Goal: Transaction & Acquisition: Purchase product/service

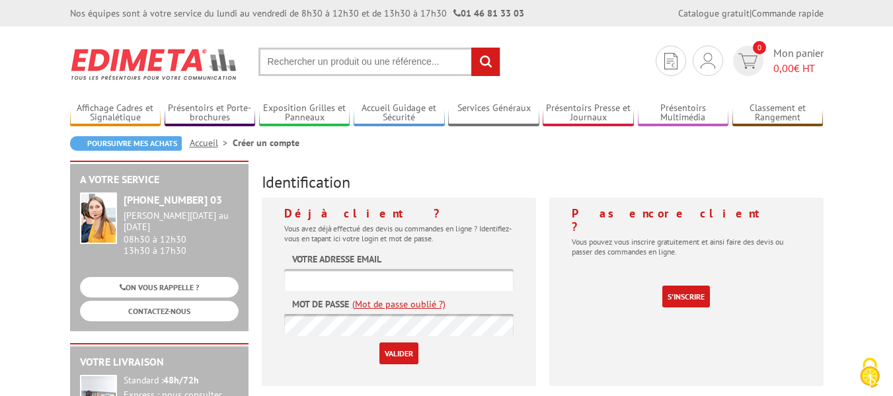
drag, startPoint x: 338, startPoint y: 52, endPoint x: 330, endPoint y: 57, distance: 9.9
click at [337, 53] on input "text" at bounding box center [379, 62] width 242 height 28
click at [334, 65] on input "text" at bounding box center [379, 62] width 242 height 28
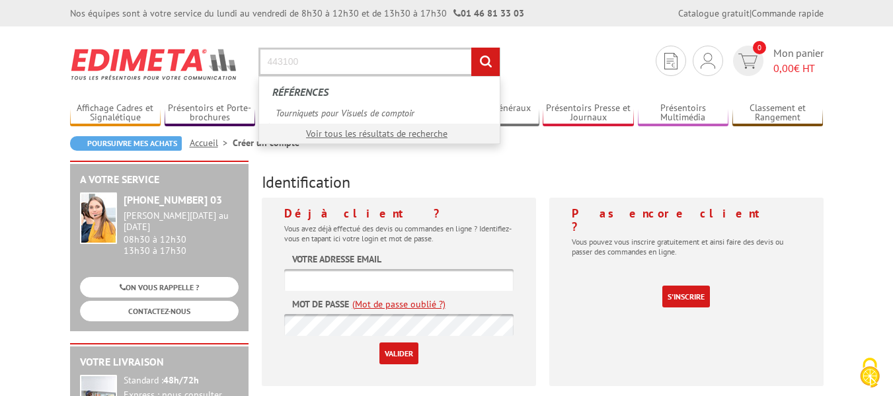
type input "443100"
click at [471, 48] on input "rechercher" at bounding box center [485, 62] width 28 height 28
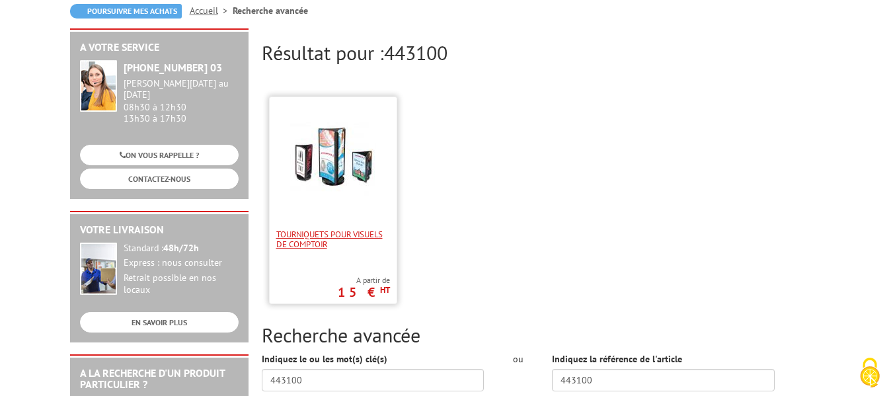
click at [367, 233] on span "Tourniquets pour Visuels de comptoir" at bounding box center [333, 239] width 114 height 20
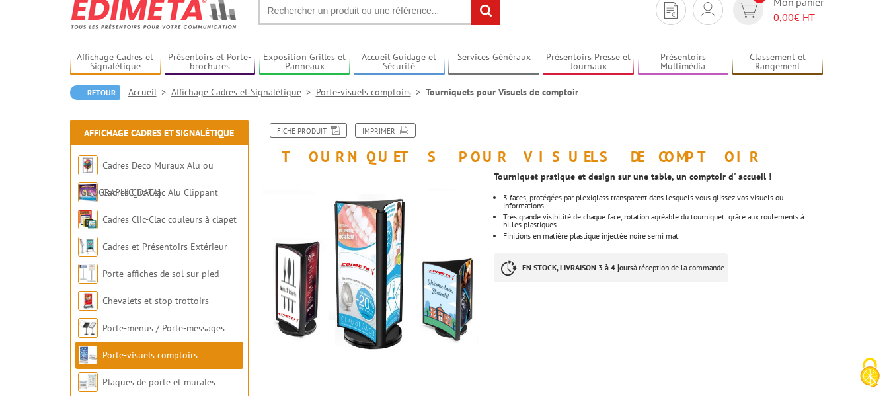
scroll to position [132, 0]
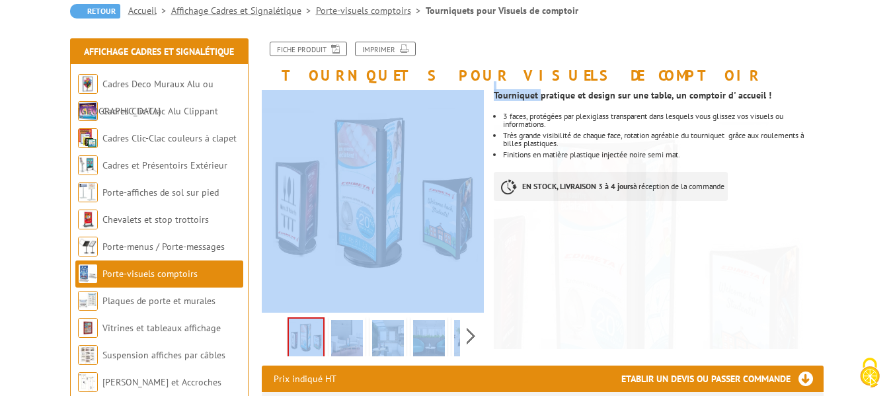
drag, startPoint x: 539, startPoint y: 94, endPoint x: 494, endPoint y: 98, distance: 45.2
click at [499, 100] on strong "Tourniquet pratique et design sur une table, un comptoir d' accueil !" at bounding box center [632, 95] width 277 height 12
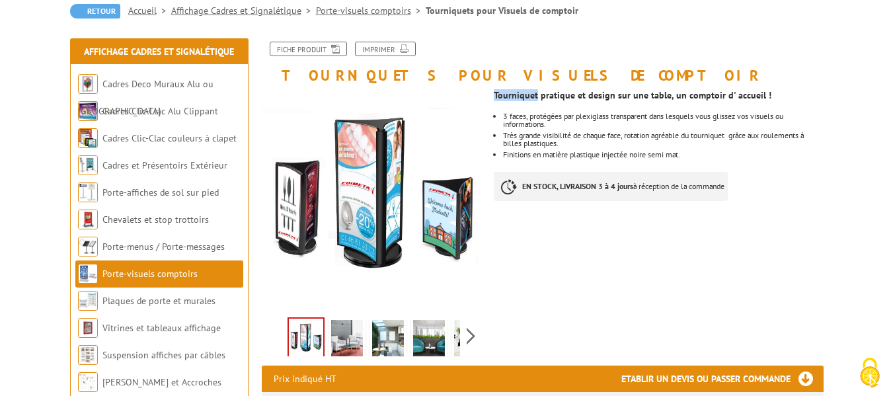
drag, startPoint x: 535, startPoint y: 96, endPoint x: 494, endPoint y: 96, distance: 41.0
click at [494, 96] on strong "Tourniquet pratique et design sur une table, un comptoir d' accueil !" at bounding box center [632, 95] width 277 height 12
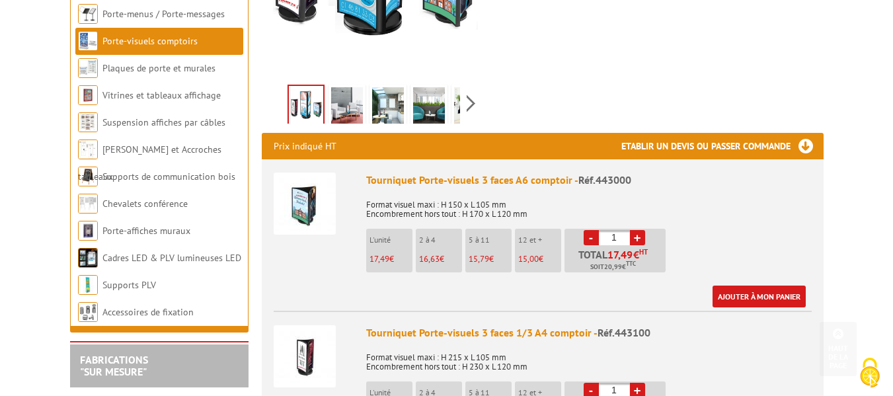
scroll to position [396, 0]
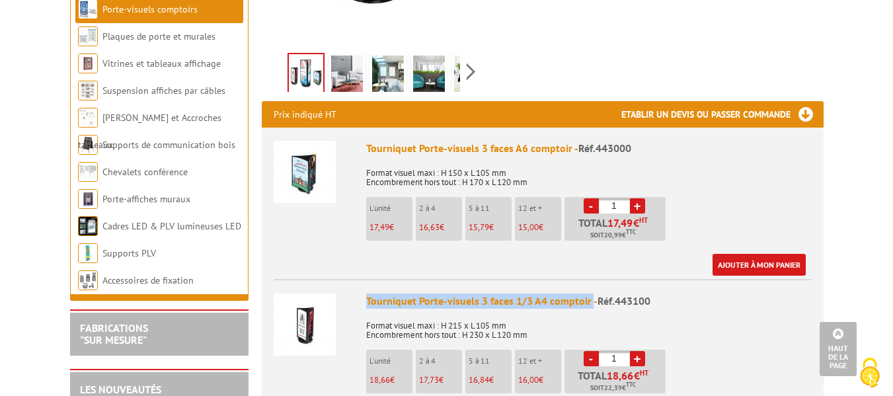
drag, startPoint x: 589, startPoint y: 301, endPoint x: 360, endPoint y: 290, distance: 228.9
click at [360, 290] on li "Tourniquet Porte-visuels 3 faces 1/3 A4 comptoir - Réf.443100 Format visuel max…" at bounding box center [543, 353] width 538 height 149
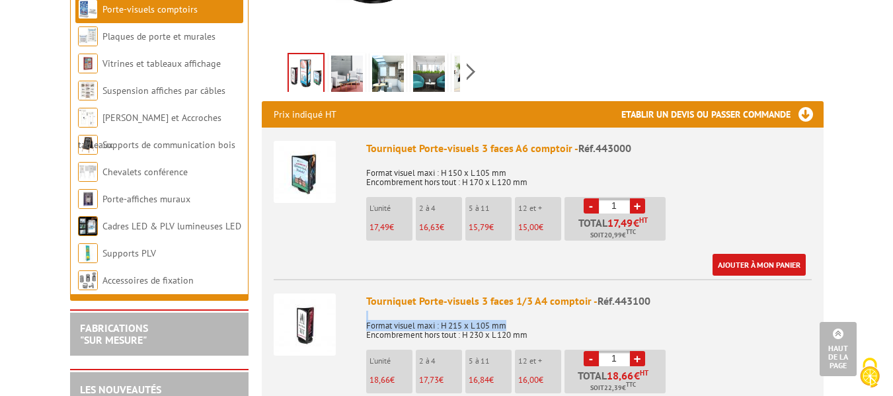
drag, startPoint x: 583, startPoint y: 324, endPoint x: 561, endPoint y: 316, distance: 23.2
click at [561, 316] on p "Format visuel maxi : H 215 x L 105 mm Encombrement hors tout : H 230 x L 120 mm" at bounding box center [588, 326] width 445 height 28
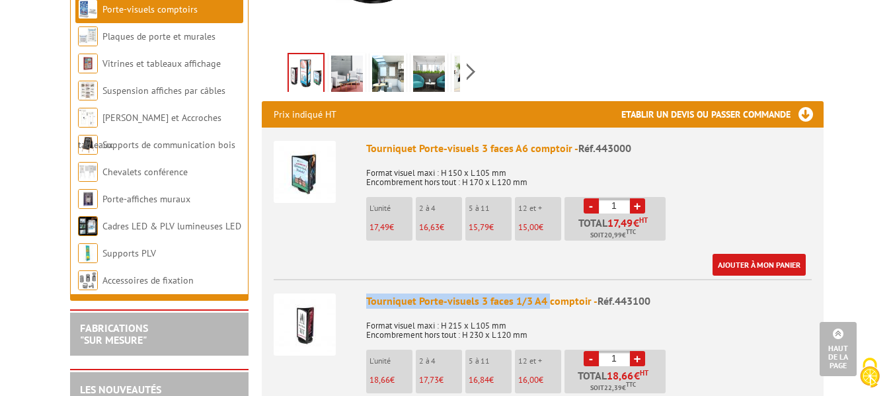
drag, startPoint x: 546, startPoint y: 299, endPoint x: 365, endPoint y: 299, distance: 181.7
click at [365, 299] on li "Tourniquet Porte-visuels 3 faces 1/3 A4 comptoir - Réf.443100 Format visuel max…" at bounding box center [543, 353] width 538 height 149
drag, startPoint x: 652, startPoint y: 299, endPoint x: 355, endPoint y: 297, distance: 296.7
click at [355, 297] on li "Tourniquet Porte-visuels 3 faces 1/3 A4 comptoir - Réf.443100 Format visuel max…" at bounding box center [543, 353] width 538 height 149
copy li "Tourniquet Porte-visuels 3 faces 1/3 A4 comptoir - Réf.443100"
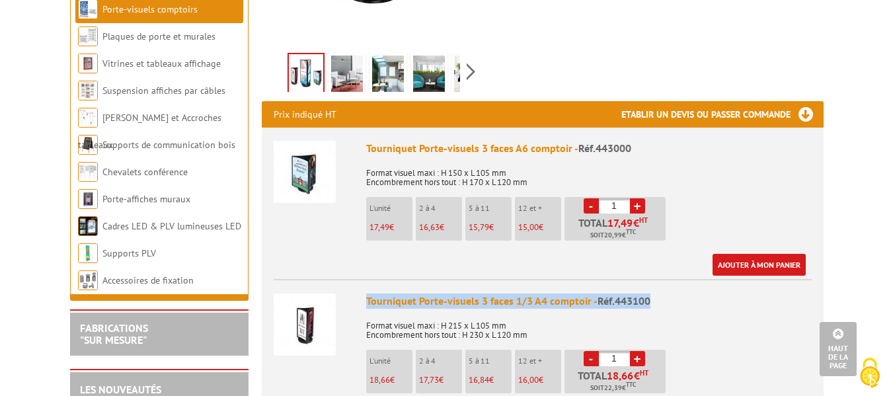
click at [637, 205] on link "+" at bounding box center [637, 205] width 15 height 15
type input "2"
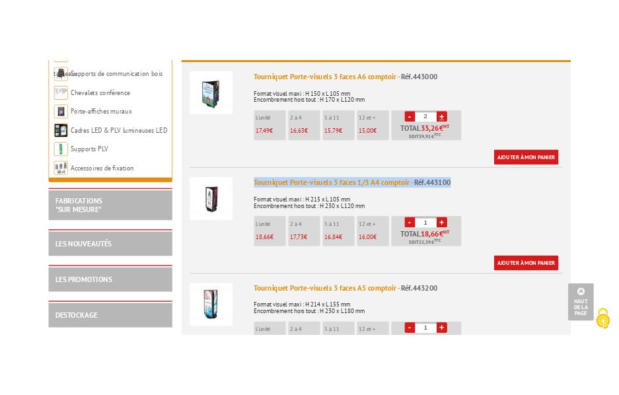
scroll to position [529, 0]
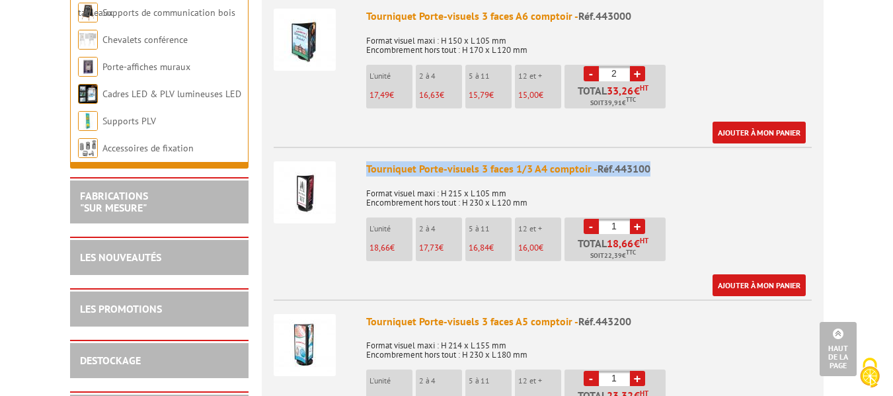
click at [636, 225] on link "+" at bounding box center [637, 226] width 15 height 15
type input "2"
click at [762, 288] on link "Ajouter à mon panier" at bounding box center [758, 285] width 93 height 22
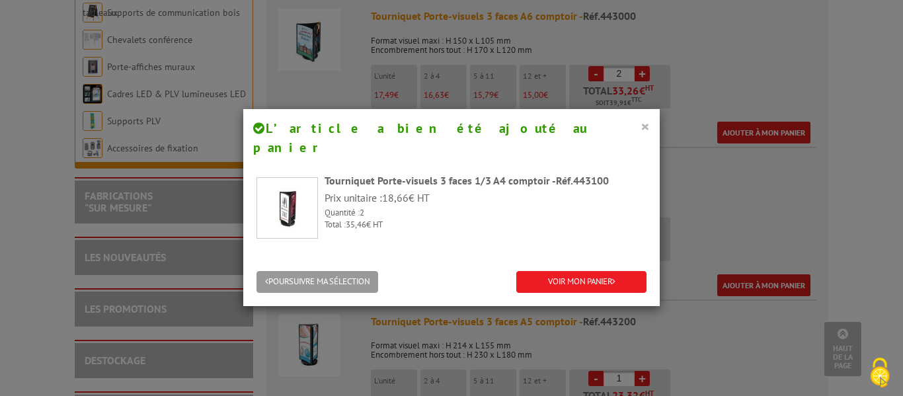
click at [643, 124] on button "×" at bounding box center [644, 126] width 9 height 17
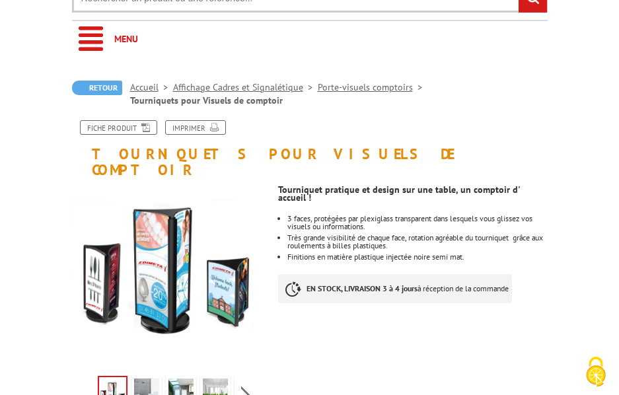
scroll to position [0, 0]
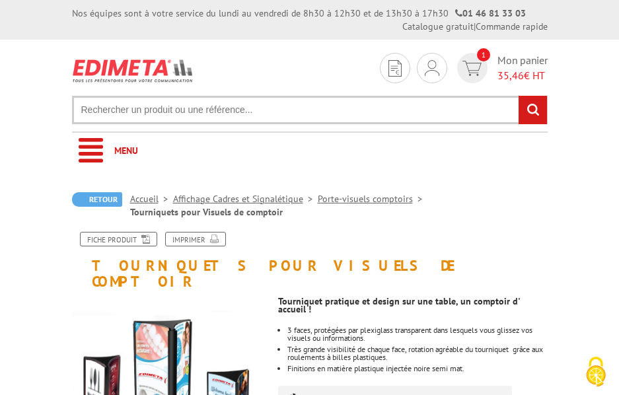
click at [230, 112] on input "text" at bounding box center [310, 110] width 476 height 28
type input "présentoir mural black line a5"
click at [519, 96] on input "rechercher" at bounding box center [533, 110] width 28 height 28
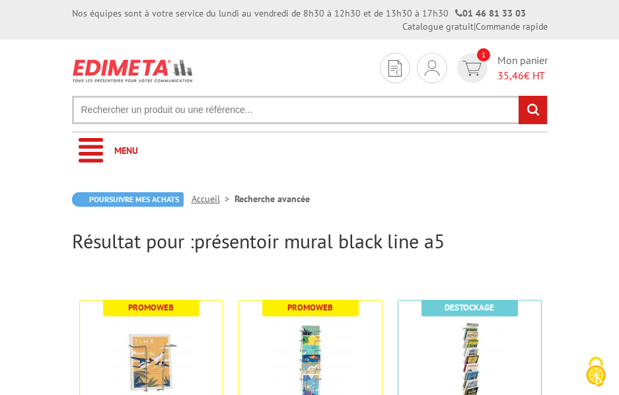
drag, startPoint x: 186, startPoint y: 104, endPoint x: 222, endPoint y: 106, distance: 36.4
click at [188, 104] on input "text" at bounding box center [310, 110] width 476 height 28
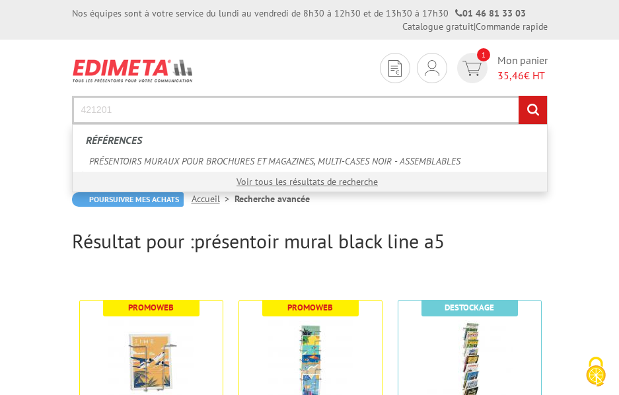
type input "421201"
click at [519, 96] on input "rechercher" at bounding box center [533, 110] width 28 height 28
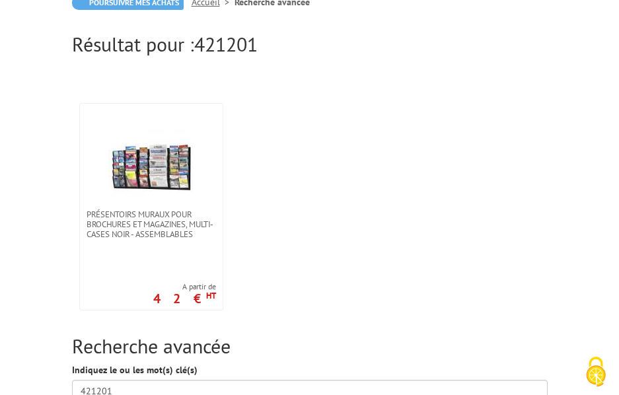
scroll to position [198, 0]
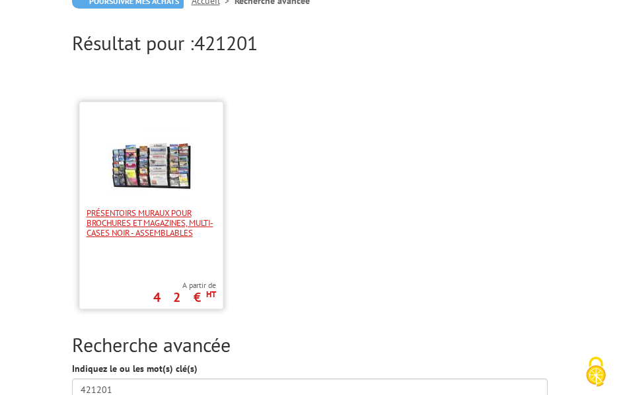
click at [178, 220] on span "PRÉSENTOIRS MURAUX POUR BROCHURES ET MAGAZINES, MULTI-CASES NOIR - ASSEMBLABLES" at bounding box center [151, 223] width 129 height 30
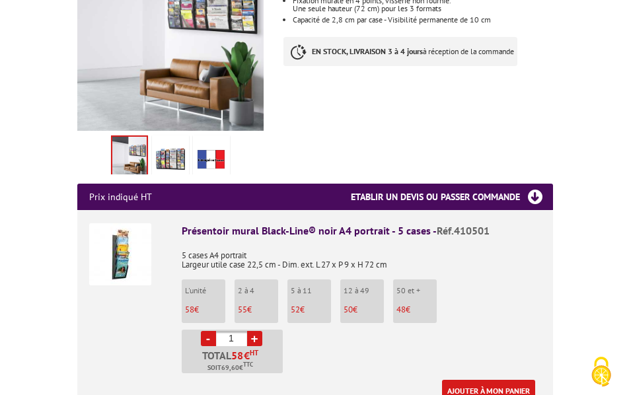
scroll to position [396, 0]
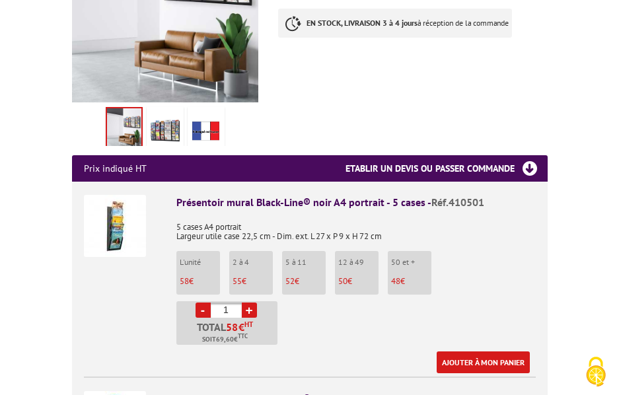
click at [250, 303] on link "+" at bounding box center [249, 310] width 15 height 15
type input "4"
click at [498, 351] on link "Ajouter à mon panier" at bounding box center [483, 362] width 93 height 22
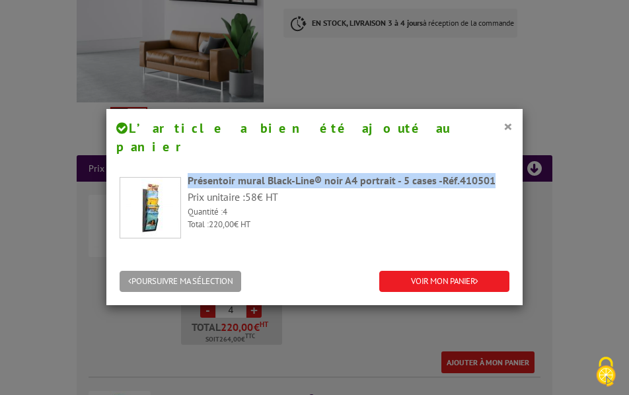
drag, startPoint x: 492, startPoint y: 163, endPoint x: 182, endPoint y: 161, distance: 309.9
click at [182, 173] on div "Présentoir mural Black-Line® noir A4 portrait - 5 cases - Réf.410501 Prix unita…" at bounding box center [315, 205] width 390 height 65
copy div "Présentoir mural Black-Line® noir A4 portrait - 5 cases - Réf.410501"
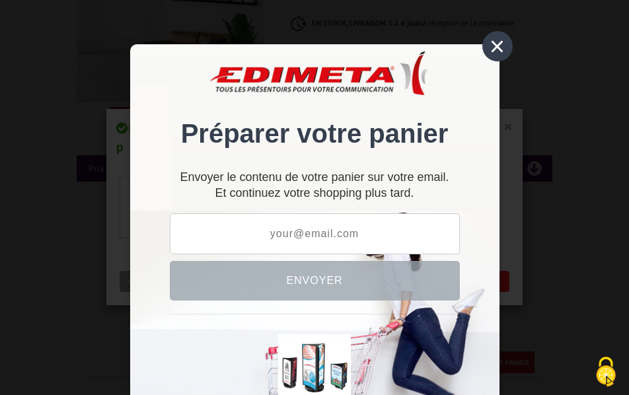
click at [492, 45] on div "×" at bounding box center [497, 46] width 30 height 30
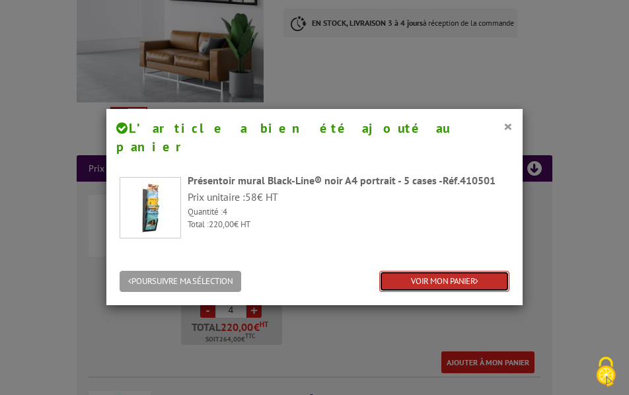
click at [425, 271] on link "VOIR MON PANIER" at bounding box center [444, 282] width 130 height 22
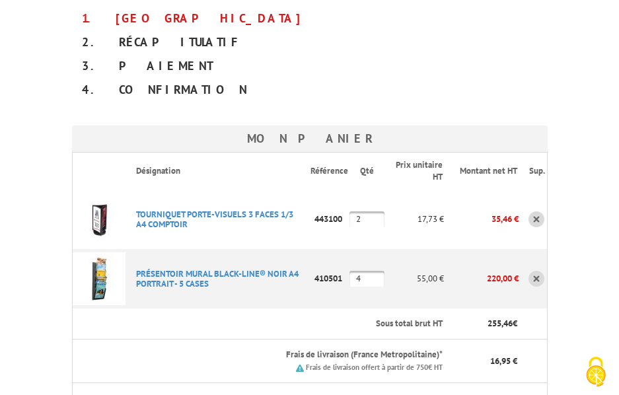
scroll to position [330, 0]
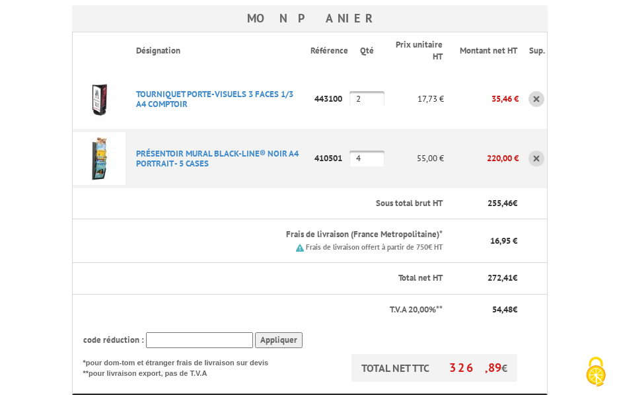
click at [538, 100] on link at bounding box center [537, 99] width 16 height 16
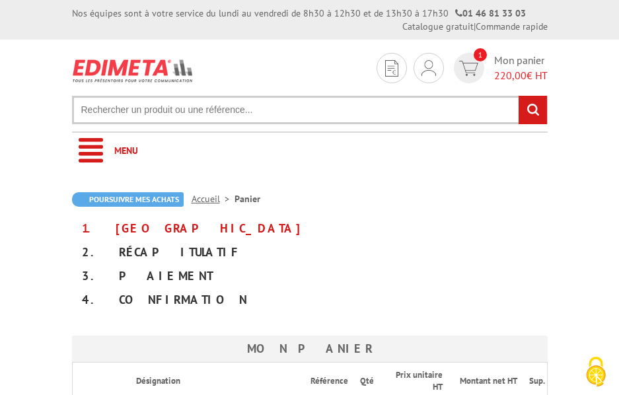
click at [222, 113] on input "text" at bounding box center [310, 110] width 476 height 28
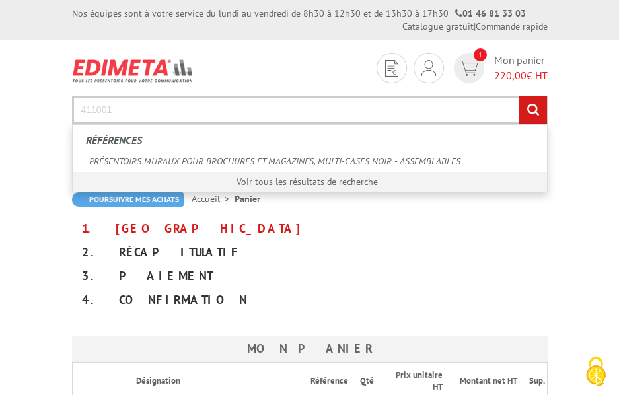
type input "411001"
click at [519, 96] on input "rechercher" at bounding box center [533, 110] width 28 height 28
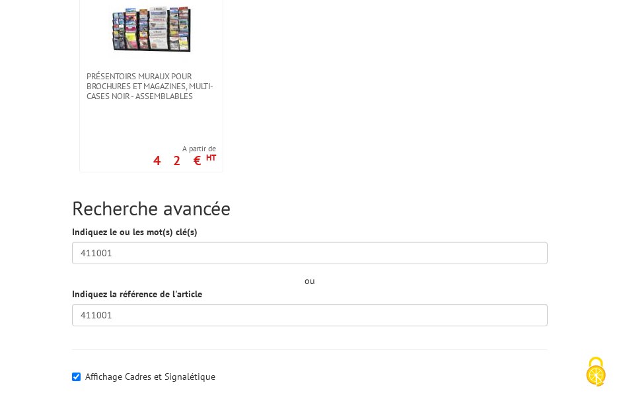
scroll to position [330, 0]
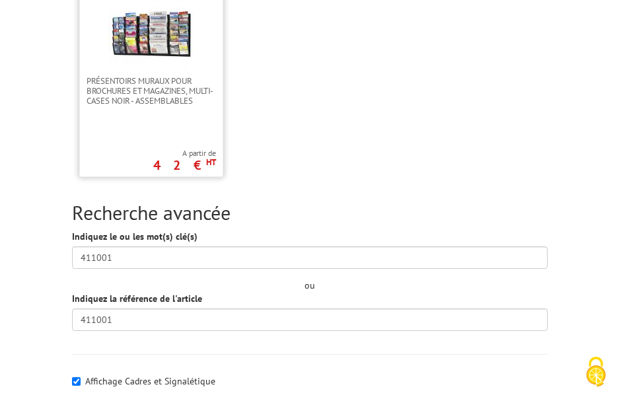
click at [166, 40] on img at bounding box center [151, 33] width 86 height 86
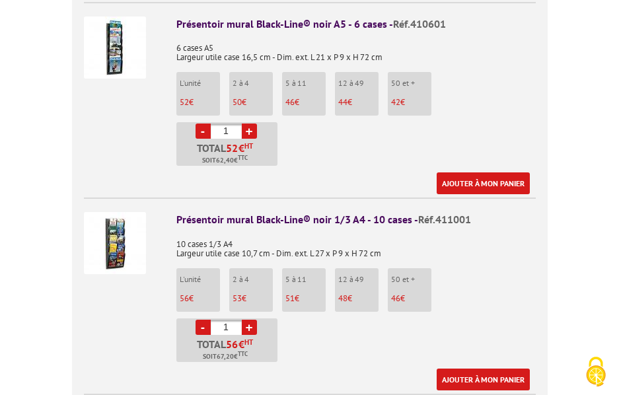
scroll to position [793, 0]
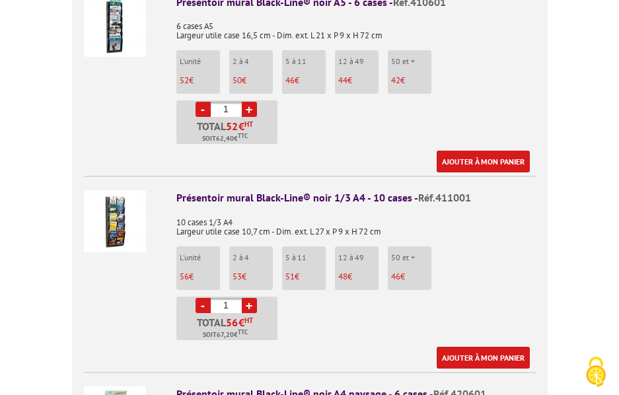
click at [250, 298] on link "+" at bounding box center [249, 305] width 15 height 15
click at [251, 298] on link "+" at bounding box center [249, 305] width 15 height 15
type input "4"
click at [484, 347] on link "Ajouter à mon panier" at bounding box center [483, 358] width 93 height 22
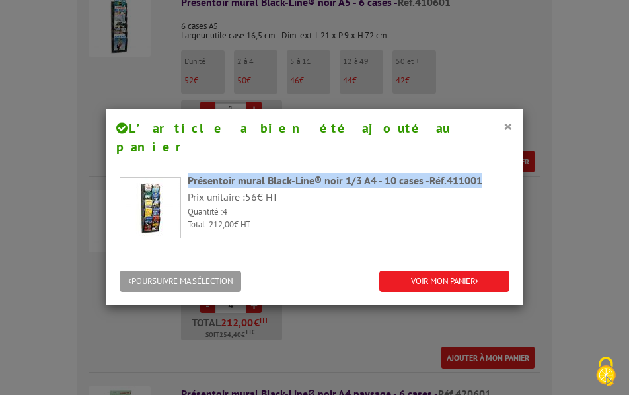
drag, startPoint x: 482, startPoint y: 163, endPoint x: 185, endPoint y: 164, distance: 297.3
click at [188, 173] on div "Présentoir mural Black-Line® noir 1/3 A4 - 10 cases - Réf.411001" at bounding box center [349, 180] width 322 height 15
copy div "Présentoir mural Black-Line® noir 1/3 A4 - 10 cases - Réf.411001"
click at [503, 124] on button "×" at bounding box center [507, 126] width 9 height 17
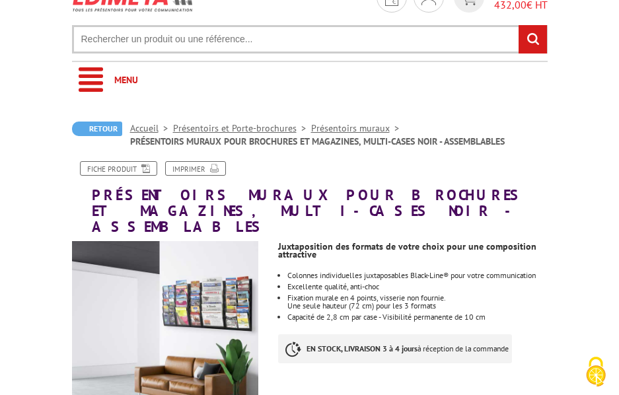
scroll to position [0, 0]
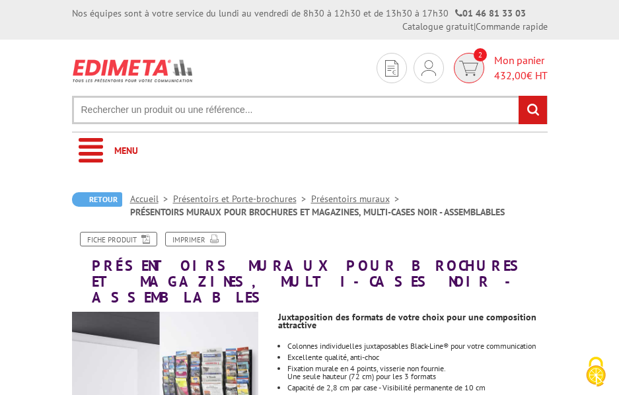
click at [524, 64] on span "Mon panier 432,00 € HT" at bounding box center [521, 68] width 54 height 30
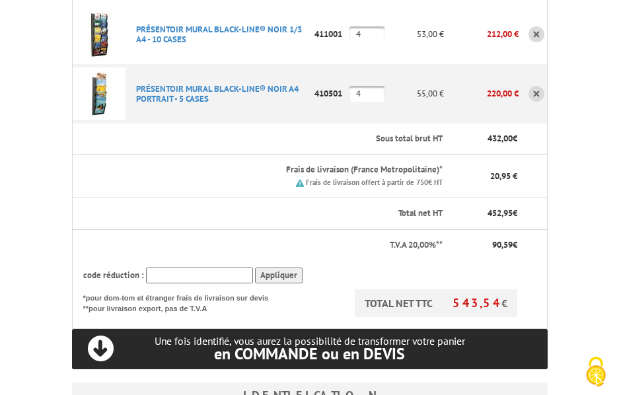
scroll to position [396, 0]
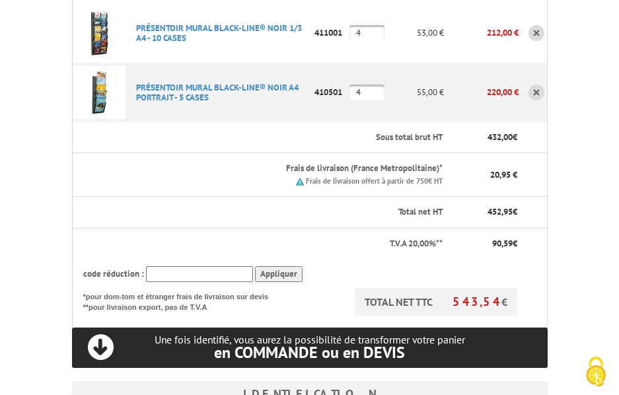
click at [539, 90] on link at bounding box center [537, 93] width 16 height 16
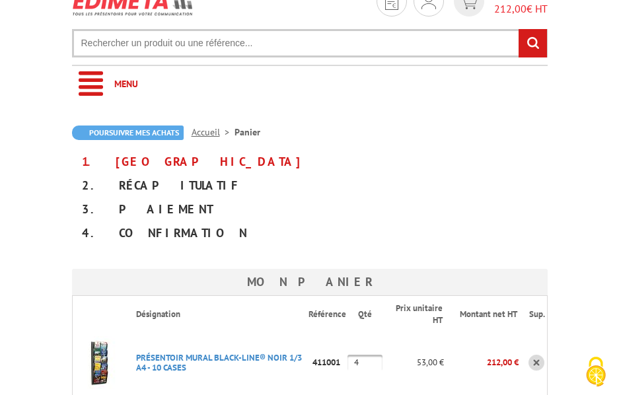
scroll to position [66, 0]
